Goal: Check status: Check status

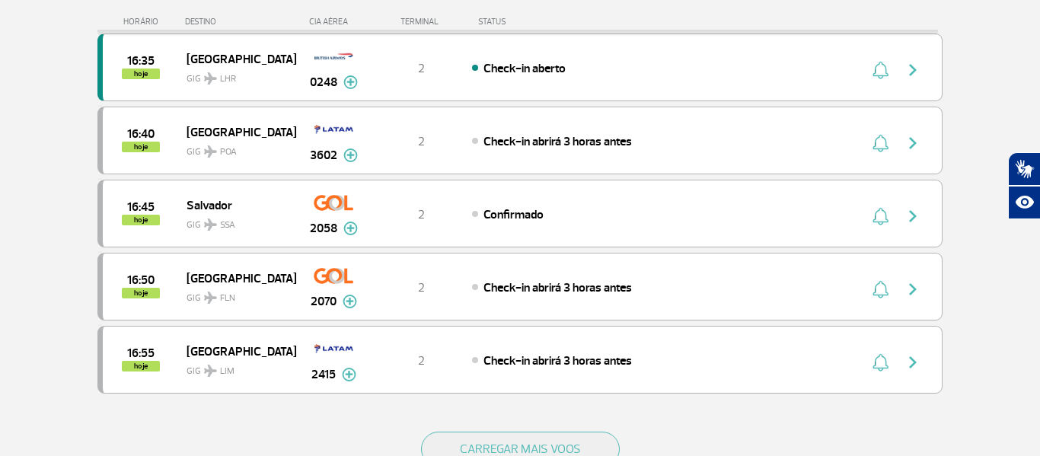
scroll to position [1596, 0]
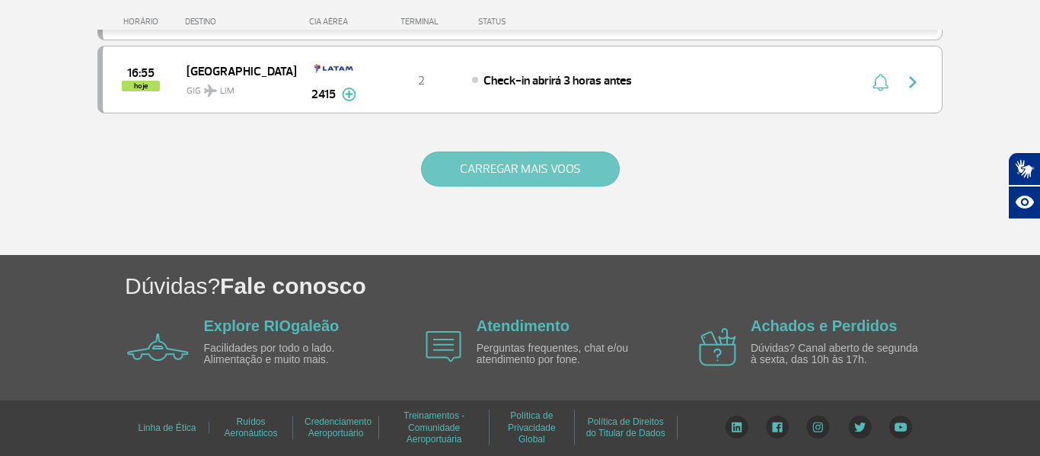
click at [460, 179] on button "CARREGAR MAIS VOOS" at bounding box center [520, 169] width 199 height 35
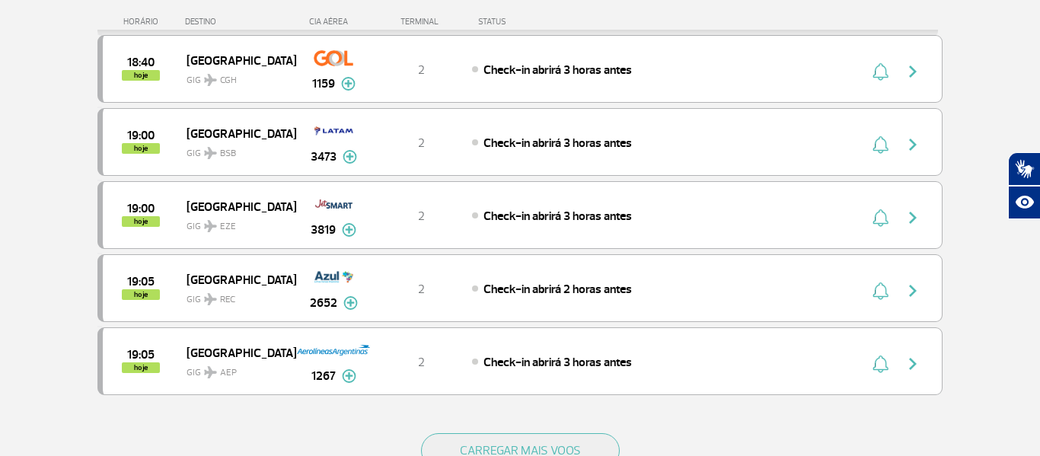
scroll to position [2795, 0]
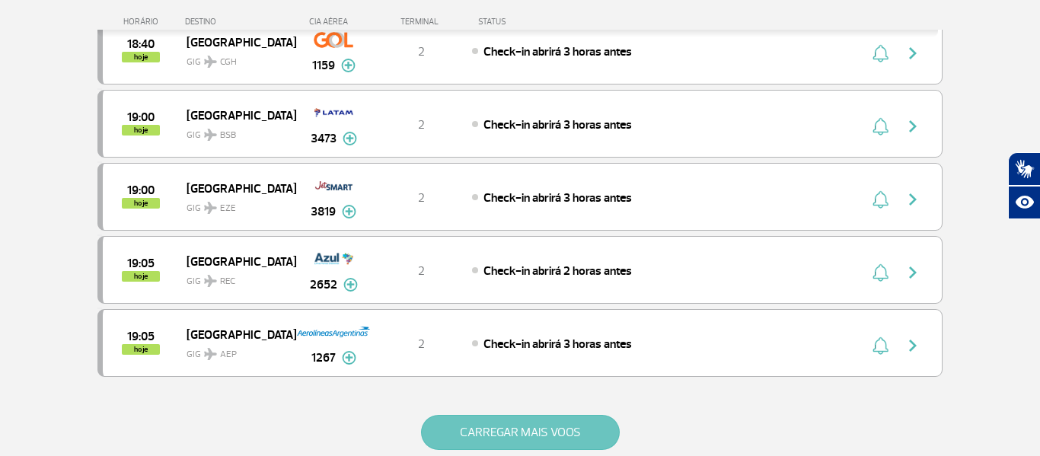
click at [510, 426] on button "CARREGAR MAIS VOOS" at bounding box center [520, 432] width 199 height 35
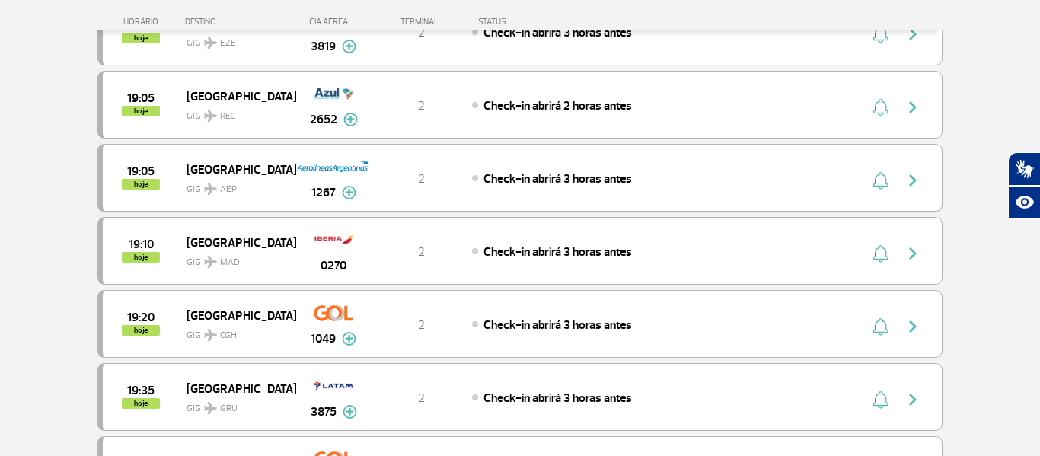
scroll to position [2963, 0]
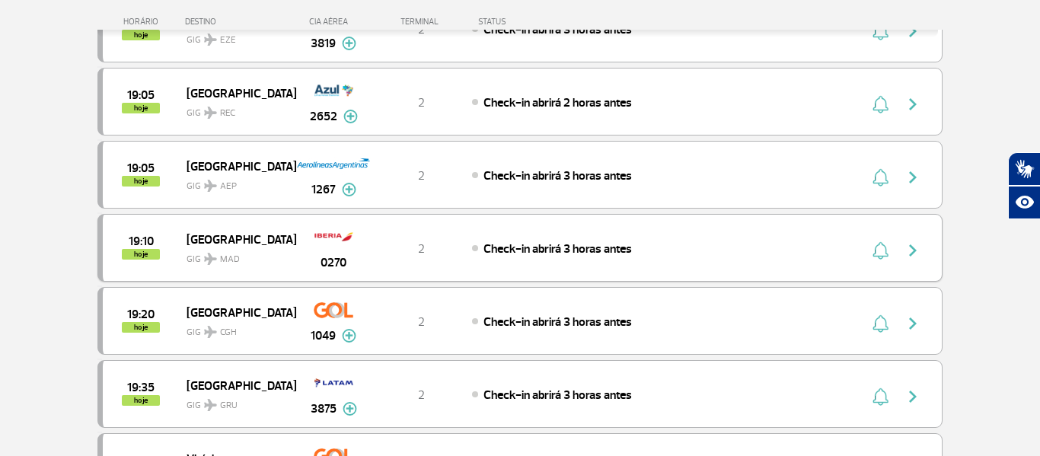
click at [203, 243] on span "[GEOGRAPHIC_DATA]" at bounding box center [235, 239] width 97 height 20
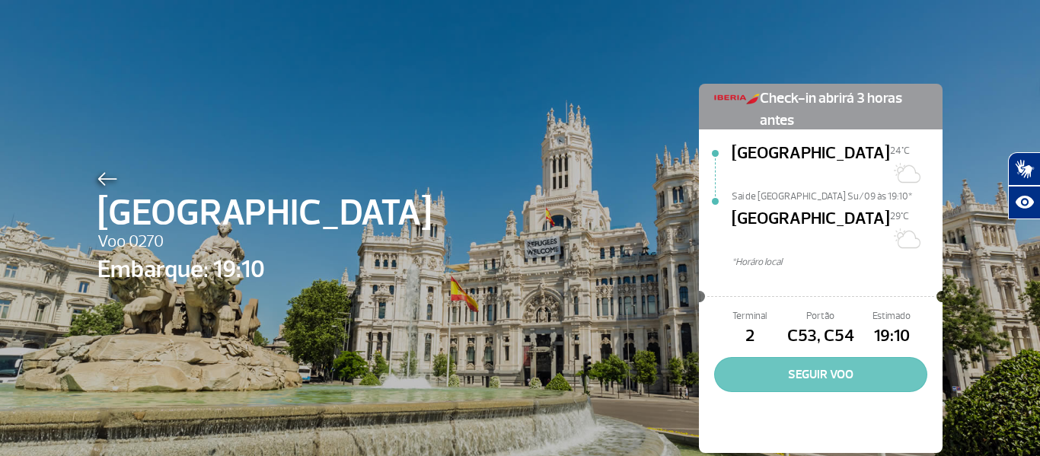
click at [786, 357] on button "SEGUIR VOO" at bounding box center [820, 374] width 213 height 35
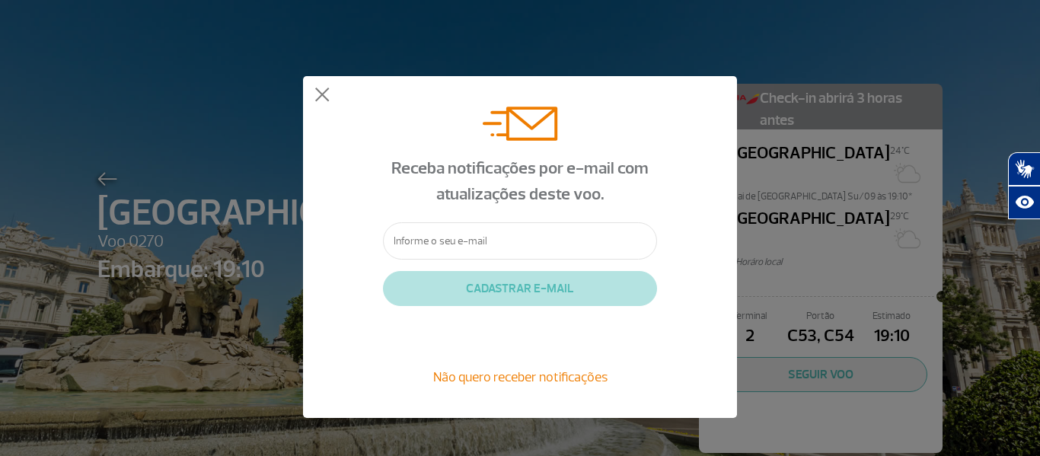
click at [917, 56] on div "Receba notificações por e-mail com atualizações deste voo. CADASTRAR E-MAIL Não…" at bounding box center [520, 247] width 1040 height 494
click at [315, 94] on button at bounding box center [322, 95] width 15 height 15
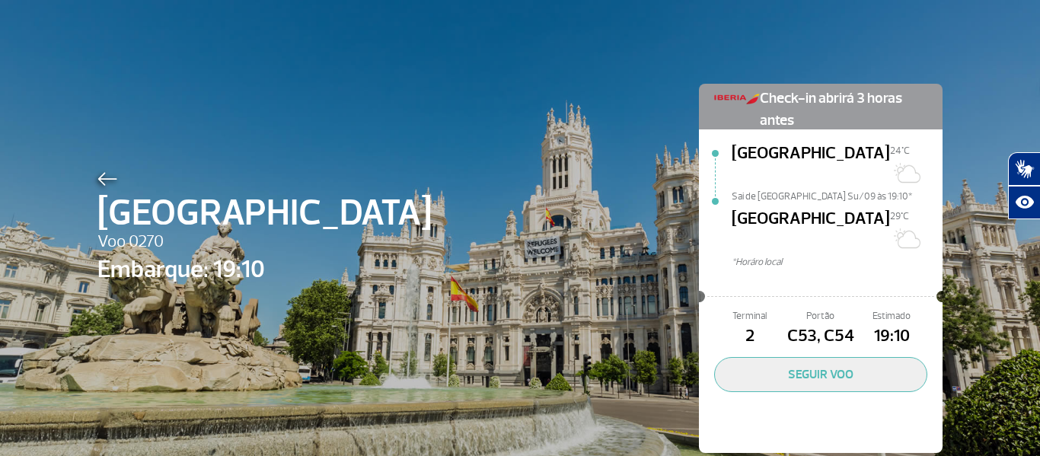
click at [107, 179] on img at bounding box center [107, 179] width 20 height 14
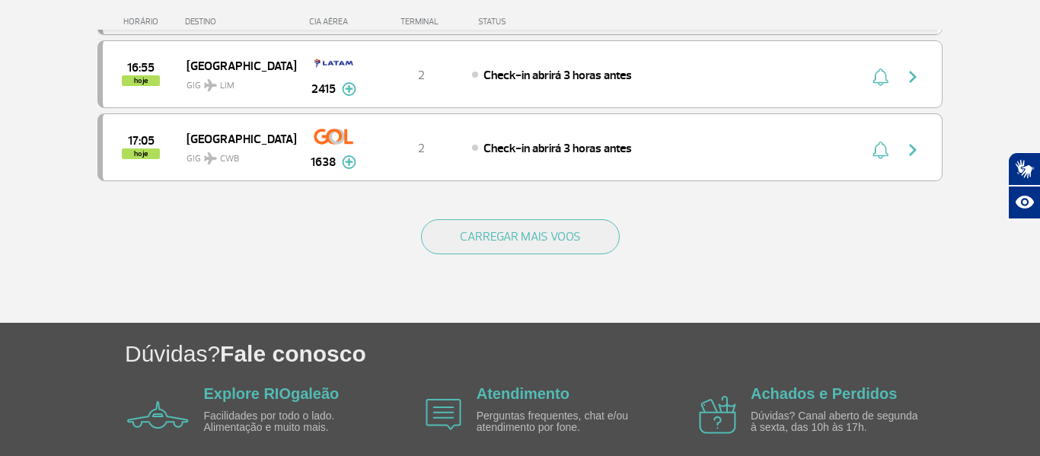
scroll to position [1544, 0]
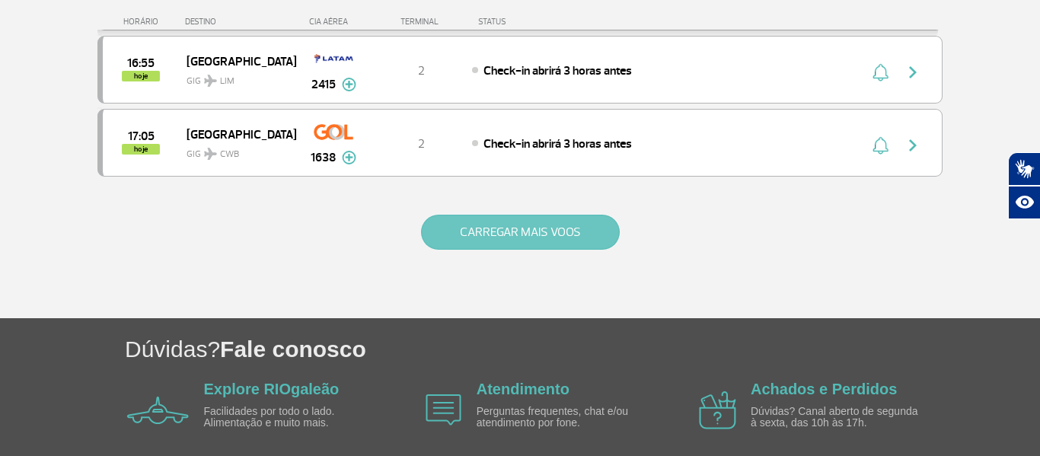
click at [582, 233] on button "CARREGAR MAIS VOOS" at bounding box center [520, 232] width 199 height 35
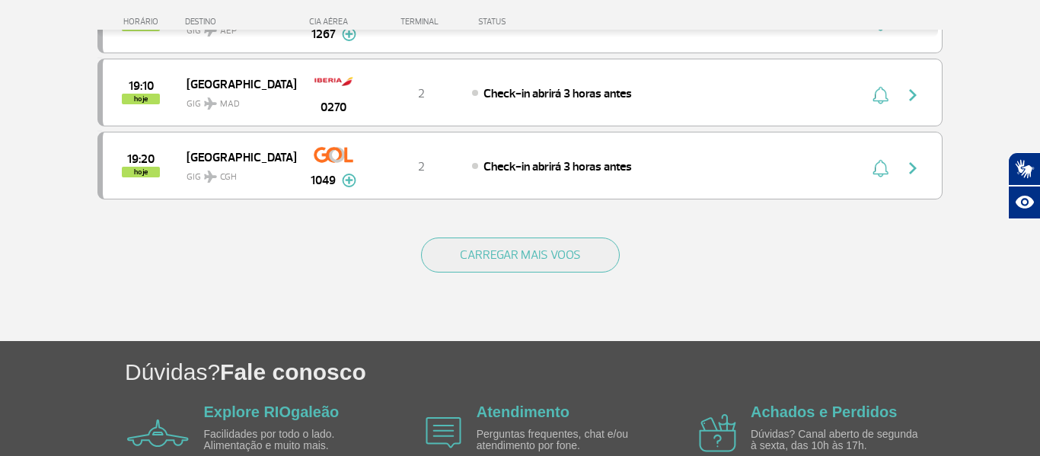
scroll to position [2987, 0]
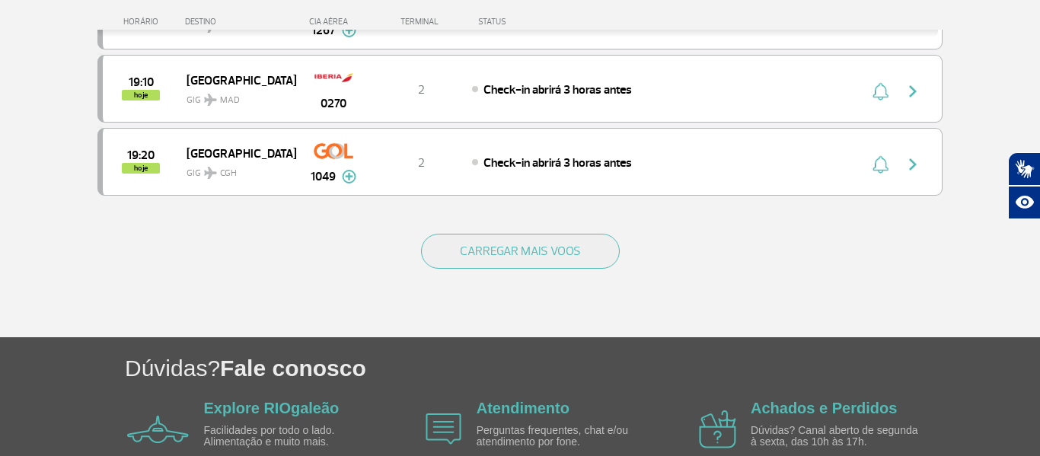
click at [567, 270] on div "CARREGAR MAIS VOOS" at bounding box center [519, 276] width 845 height 123
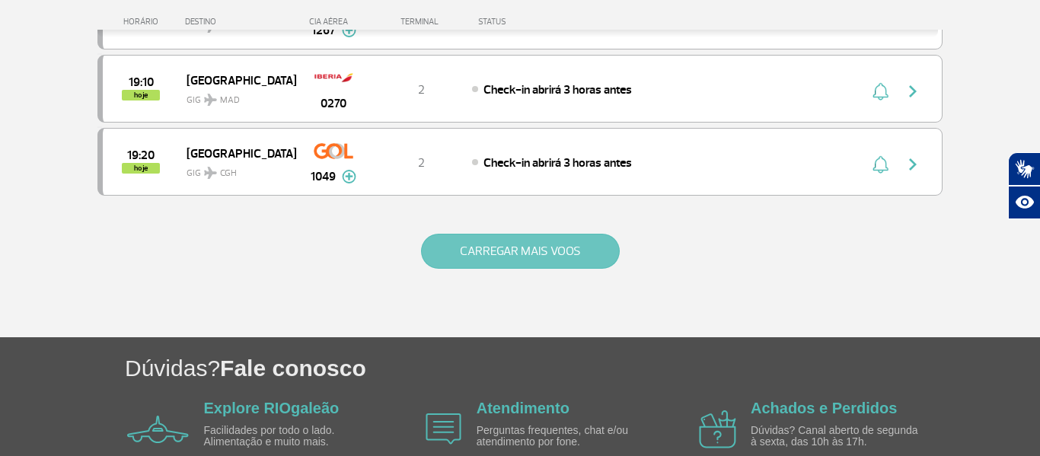
click at [576, 252] on button "CARREGAR MAIS VOOS" at bounding box center [520, 251] width 199 height 35
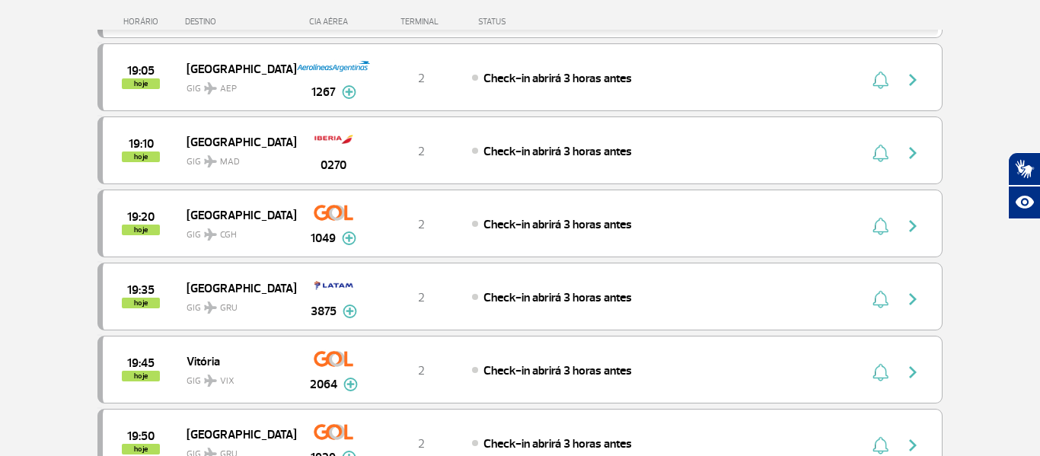
scroll to position [2922, 0]
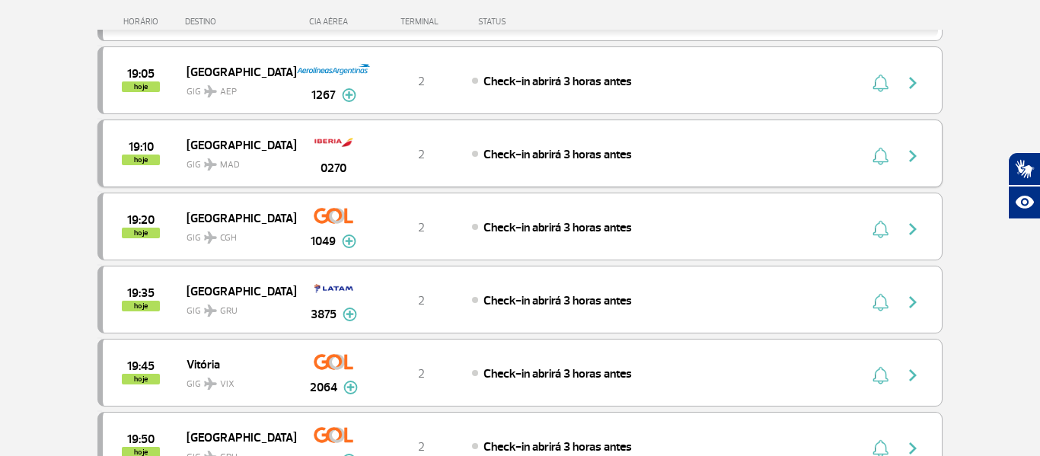
click at [333, 159] on span "0270" at bounding box center [334, 168] width 26 height 18
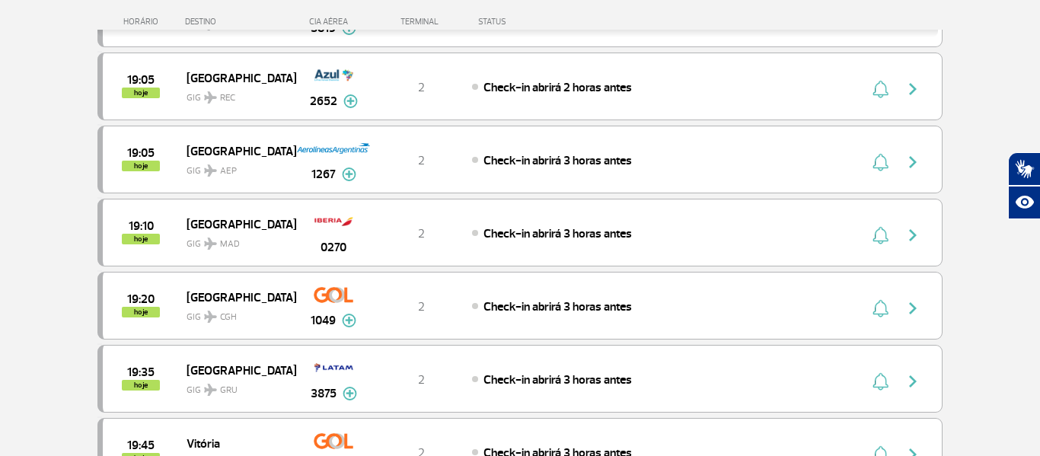
scroll to position [2929, 0]
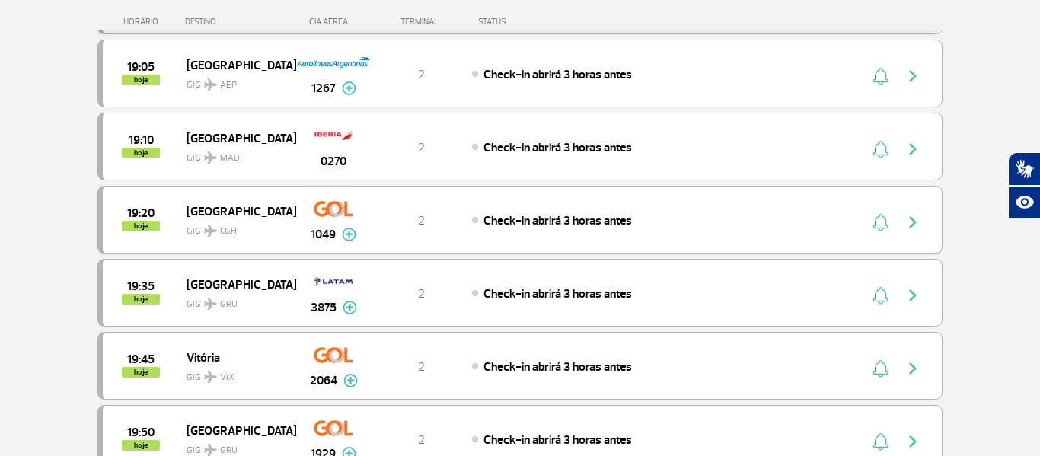
click at [578, 224] on span "Check-in abrirá 3 horas antes" at bounding box center [558, 220] width 148 height 15
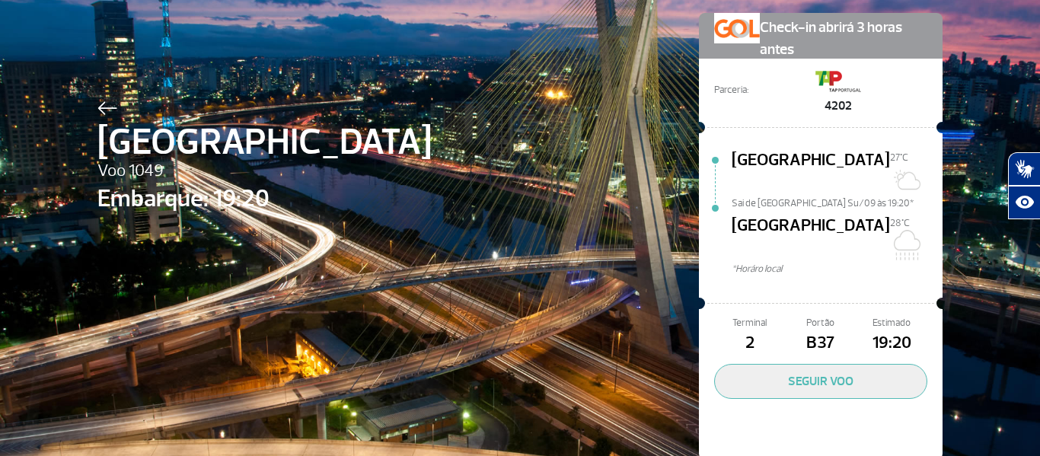
scroll to position [72, 0]
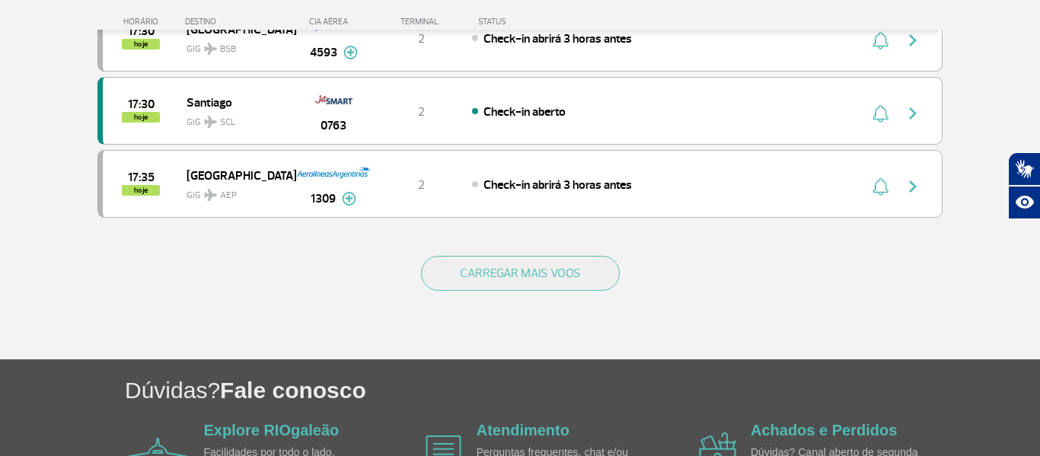
scroll to position [1607, 0]
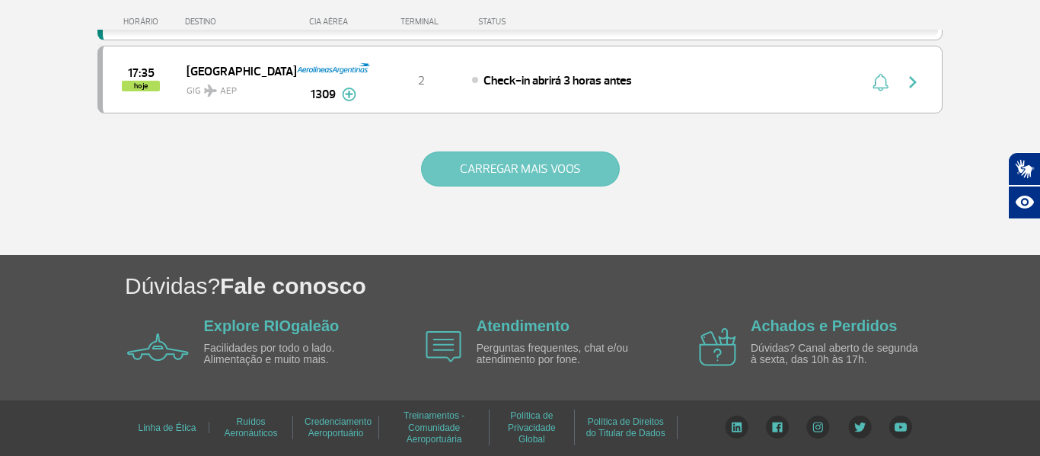
click at [501, 167] on button "CARREGAR MAIS VOOS" at bounding box center [520, 169] width 199 height 35
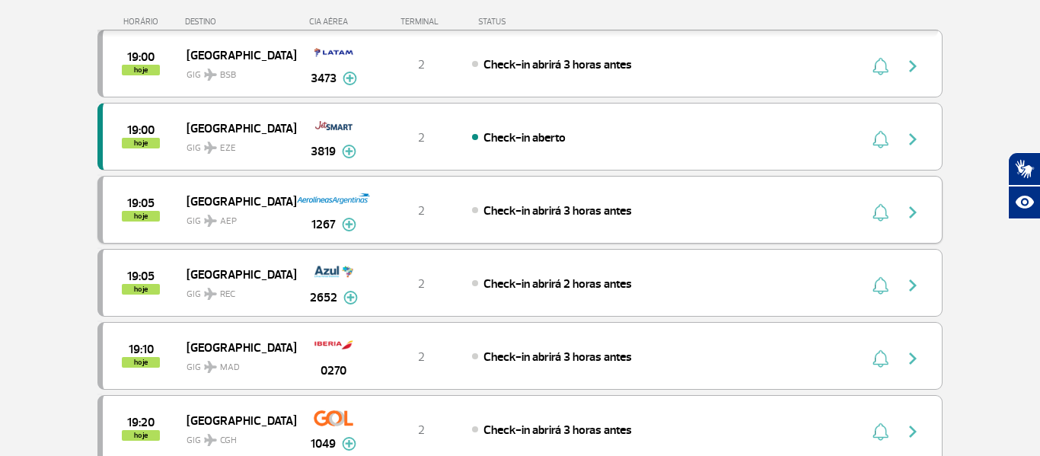
scroll to position [2345, 0]
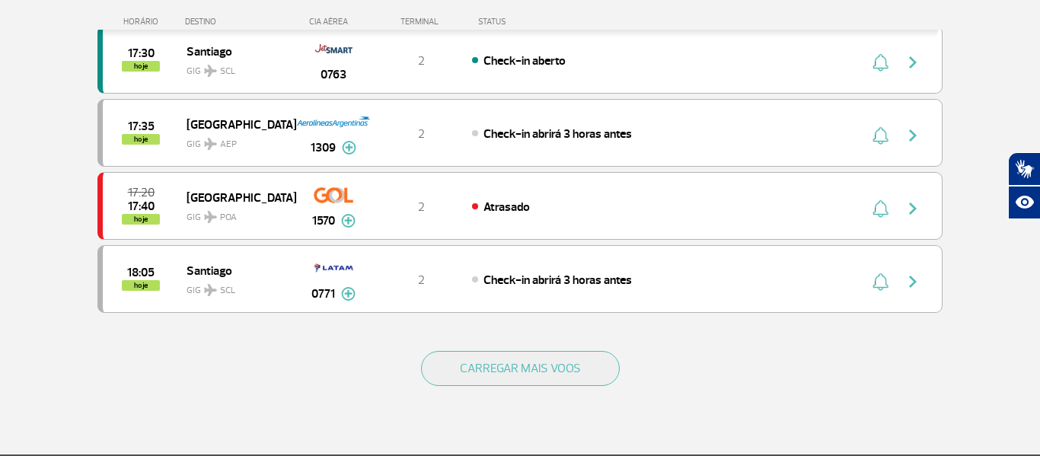
scroll to position [1386, 0]
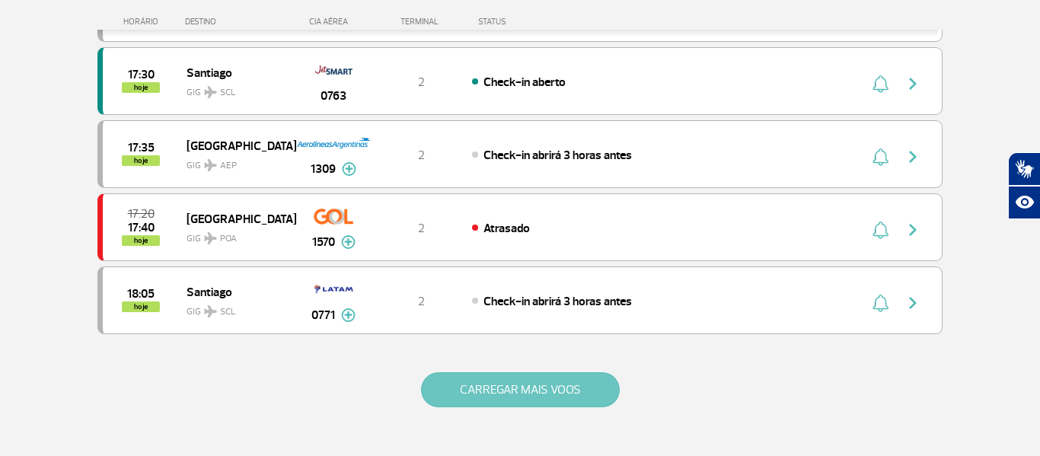
click at [554, 384] on button "CARREGAR MAIS VOOS" at bounding box center [520, 389] width 199 height 35
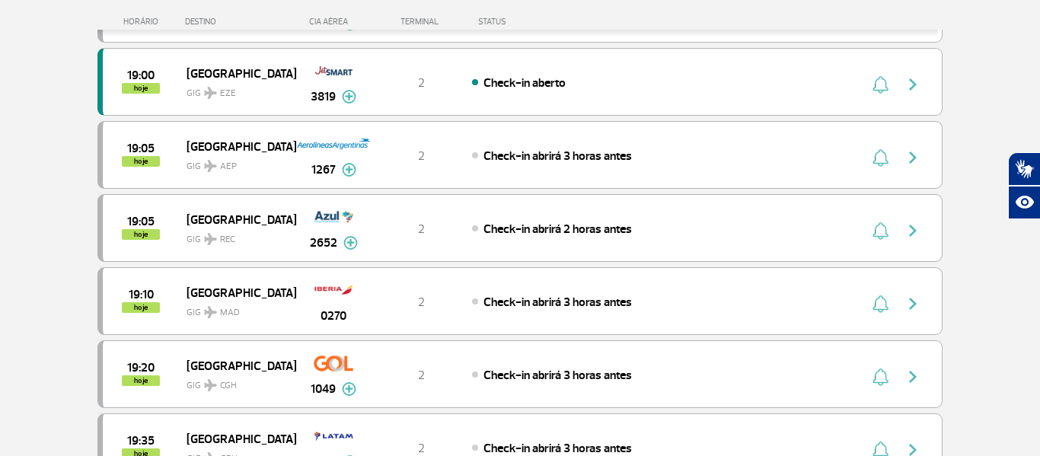
scroll to position [2192, 0]
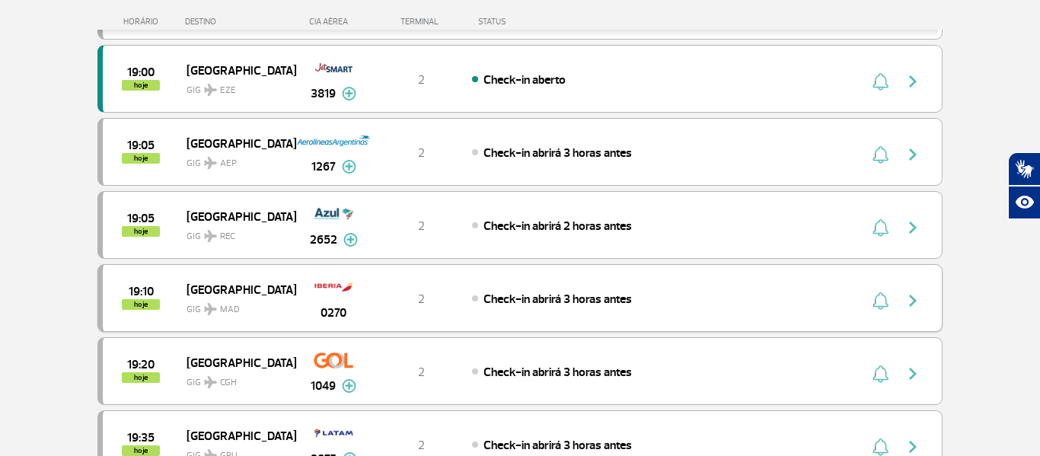
click at [540, 302] on span "Check-in abrirá 3 horas antes" at bounding box center [558, 299] width 148 height 15
